Goal: Task Accomplishment & Management: Manage account settings

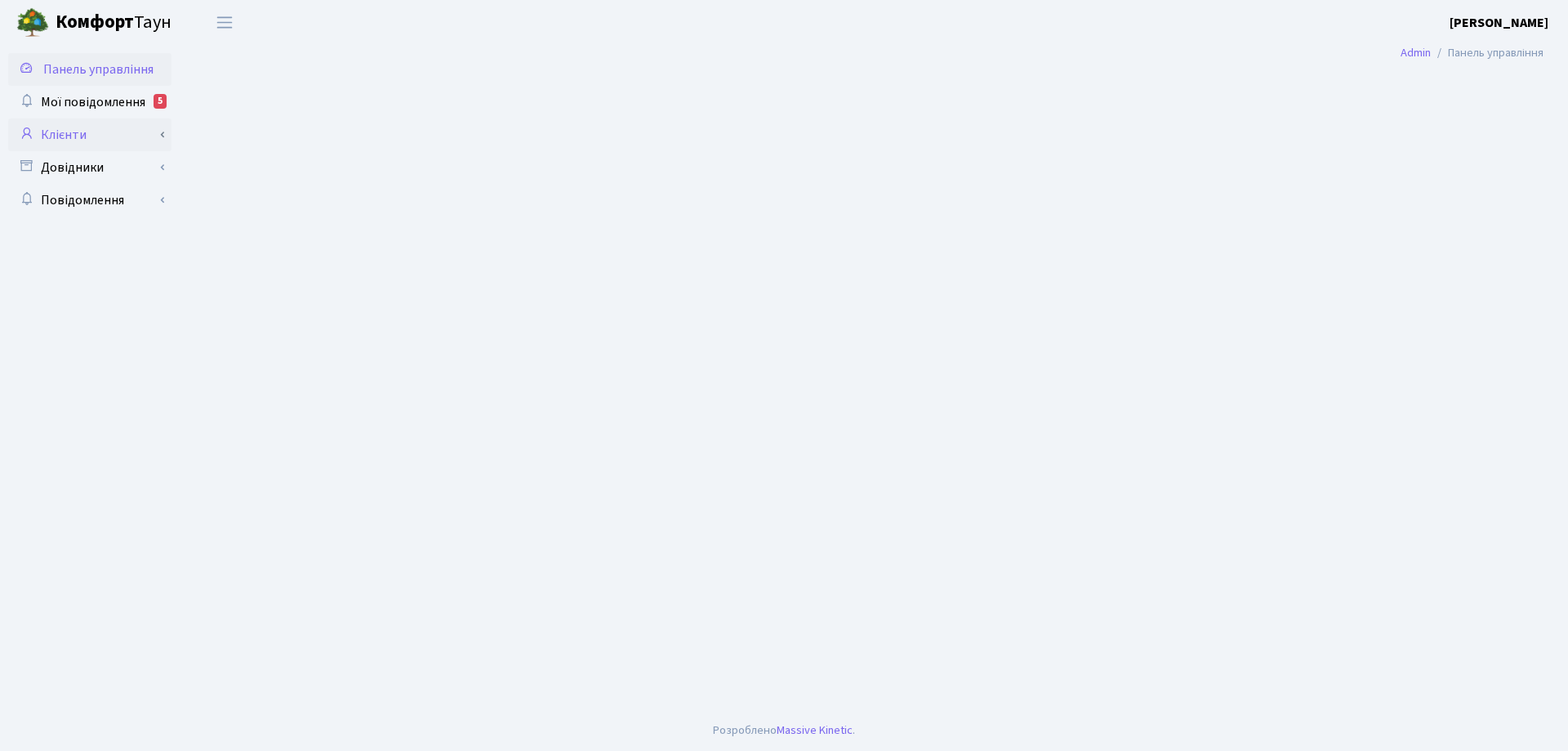
click at [71, 134] on link "Клієнти" at bounding box center [90, 134] width 163 height 32
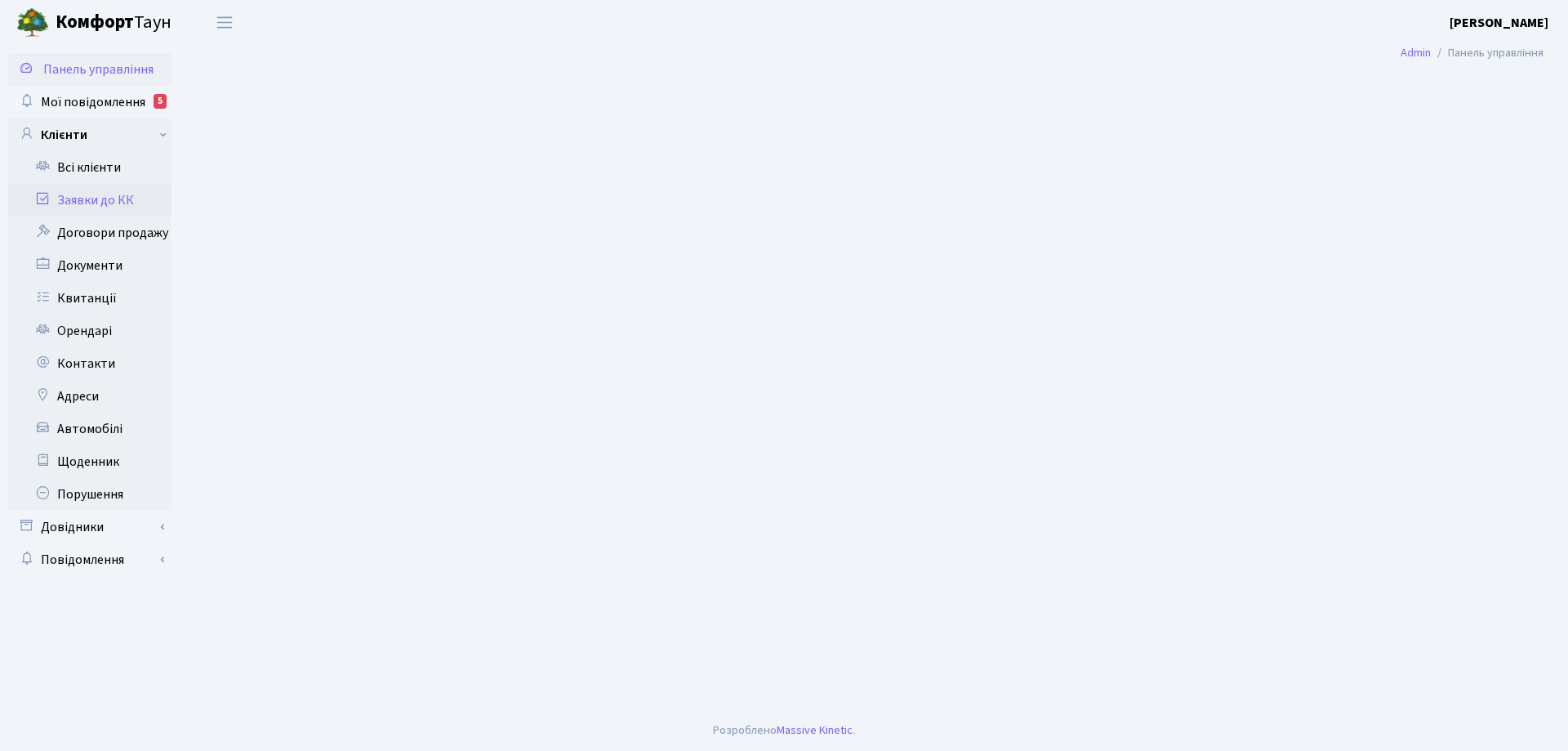
click at [94, 203] on link "Заявки до КК" at bounding box center [90, 199] width 163 height 32
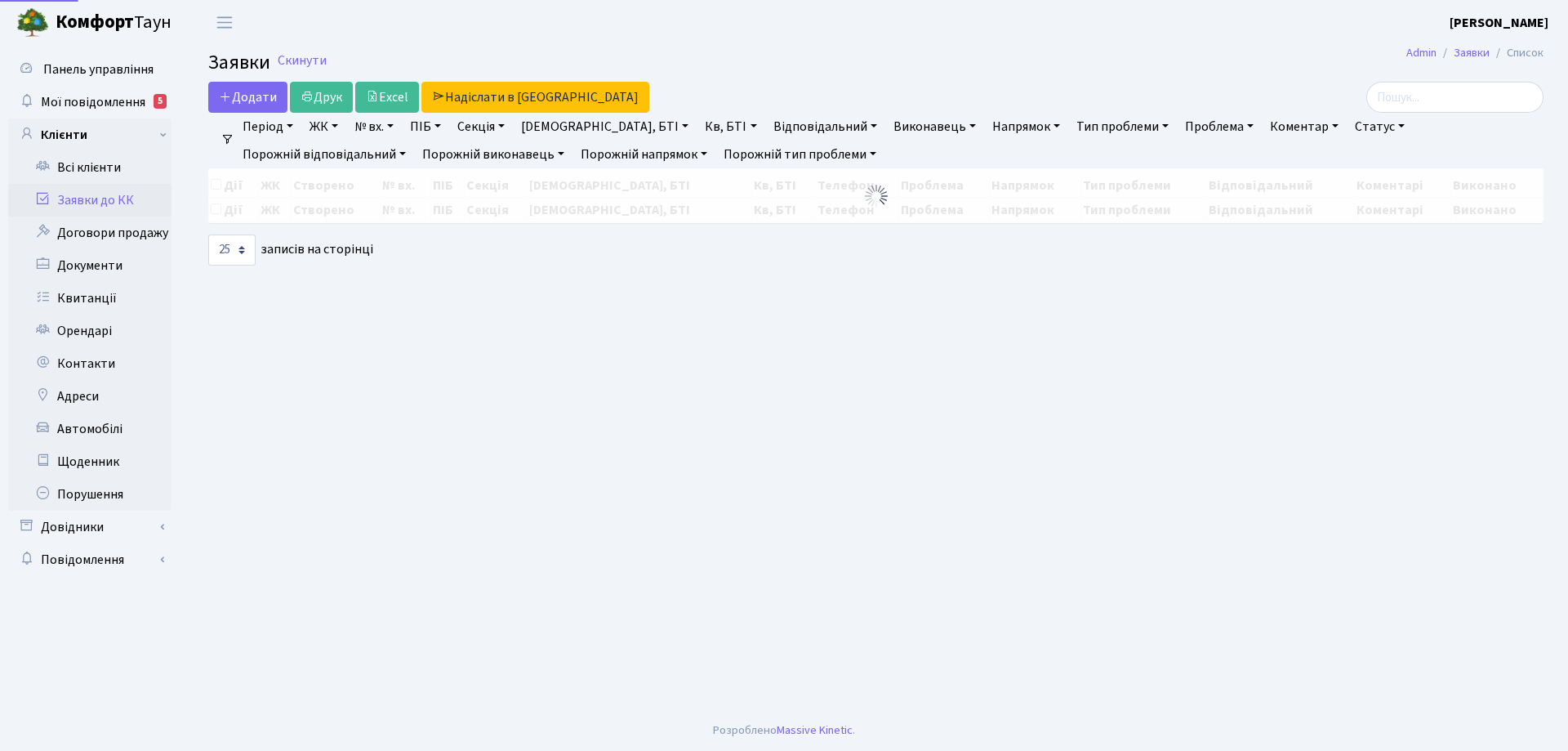
select select "25"
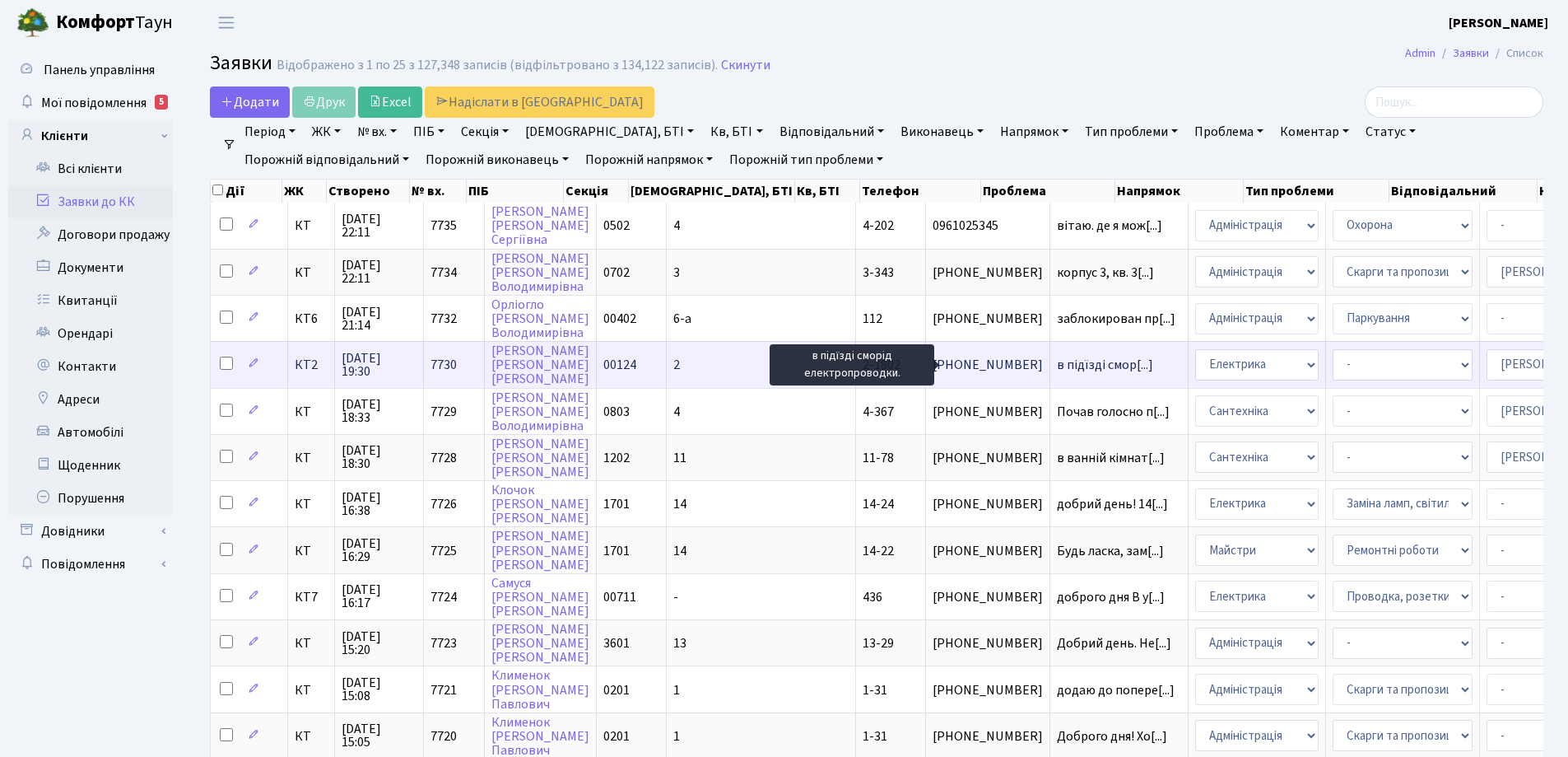
click at [1057, 364] on span "в підїзді смор[...]" at bounding box center [1104, 365] width 96 height 18
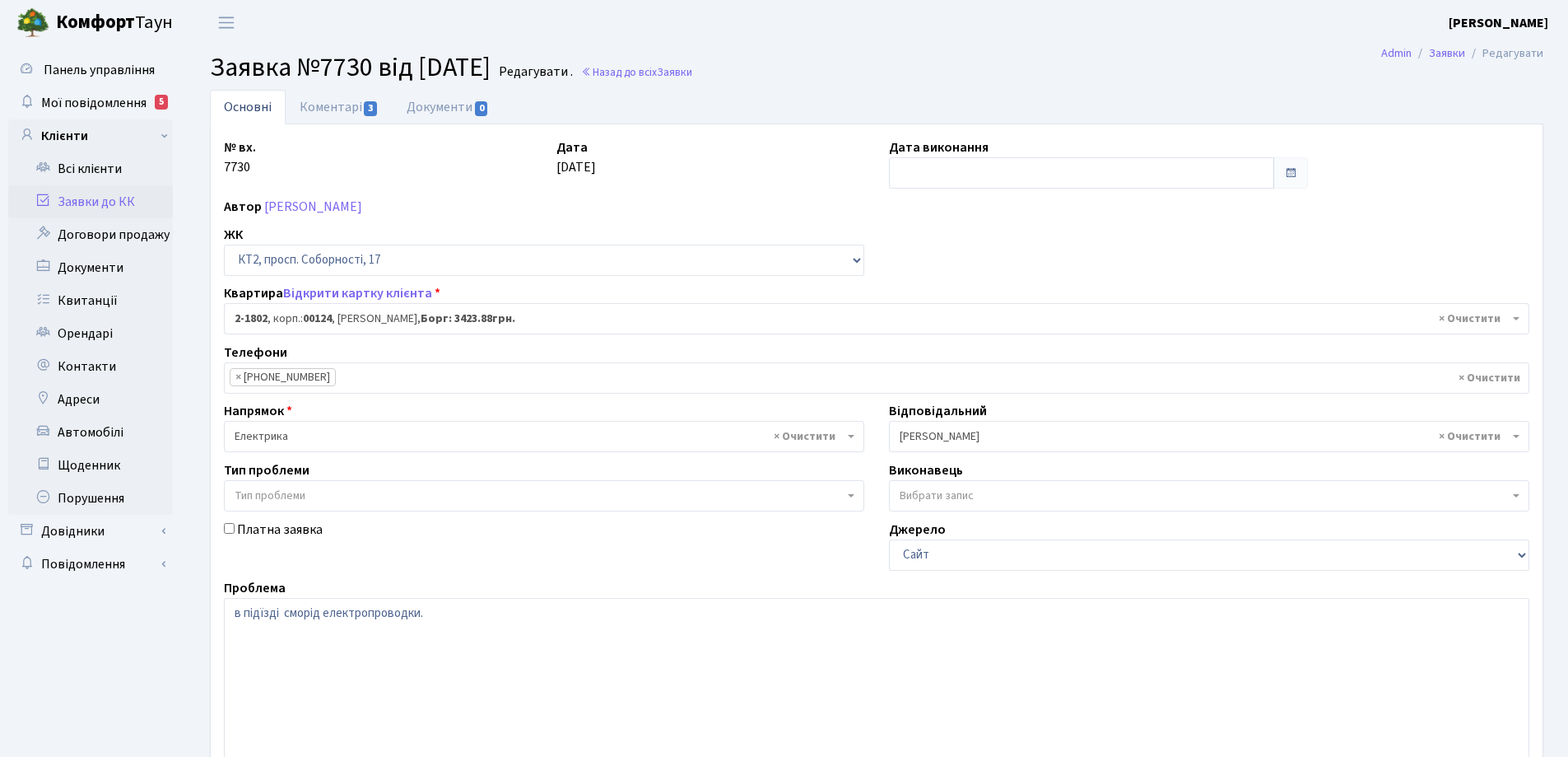
select select "13420"
click at [336, 113] on link "Коментарі 3" at bounding box center [339, 106] width 107 height 34
